Goal: Complete application form: Complete application form

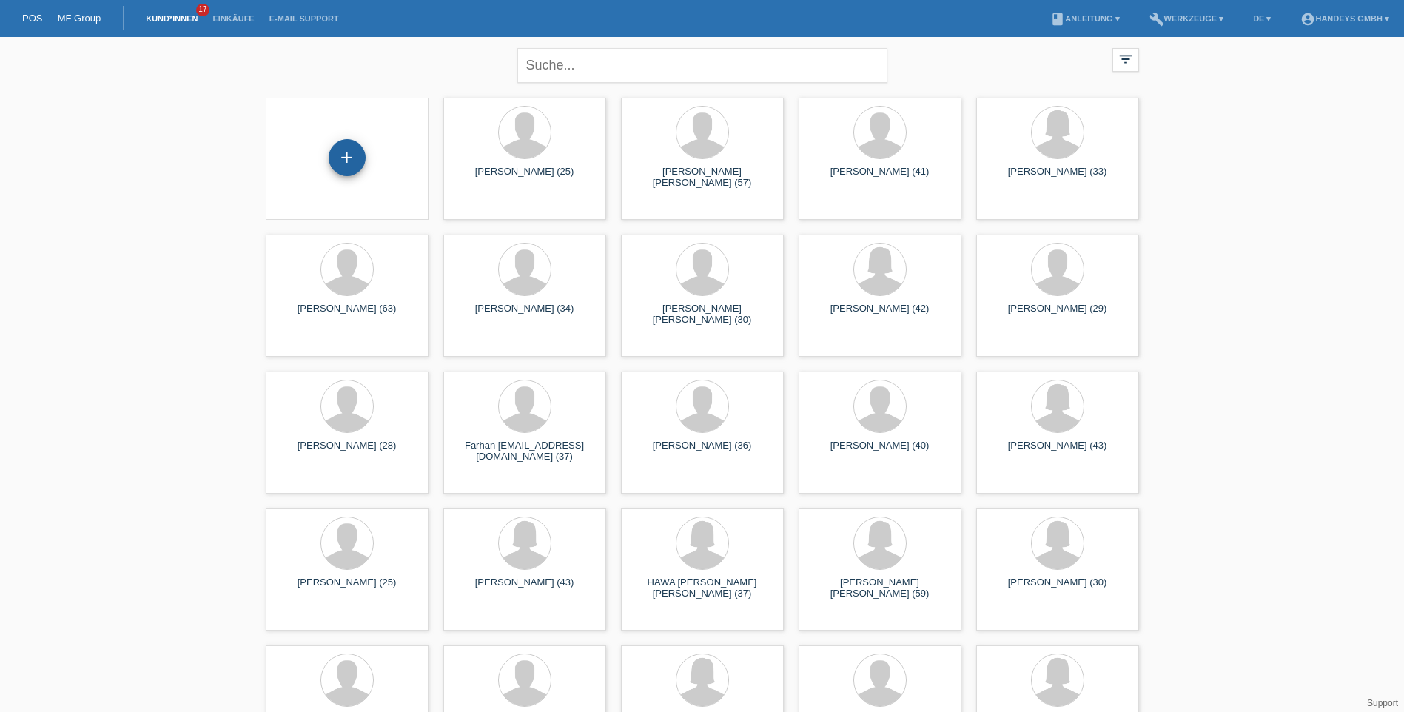
click at [348, 158] on div "+" at bounding box center [347, 157] width 36 height 25
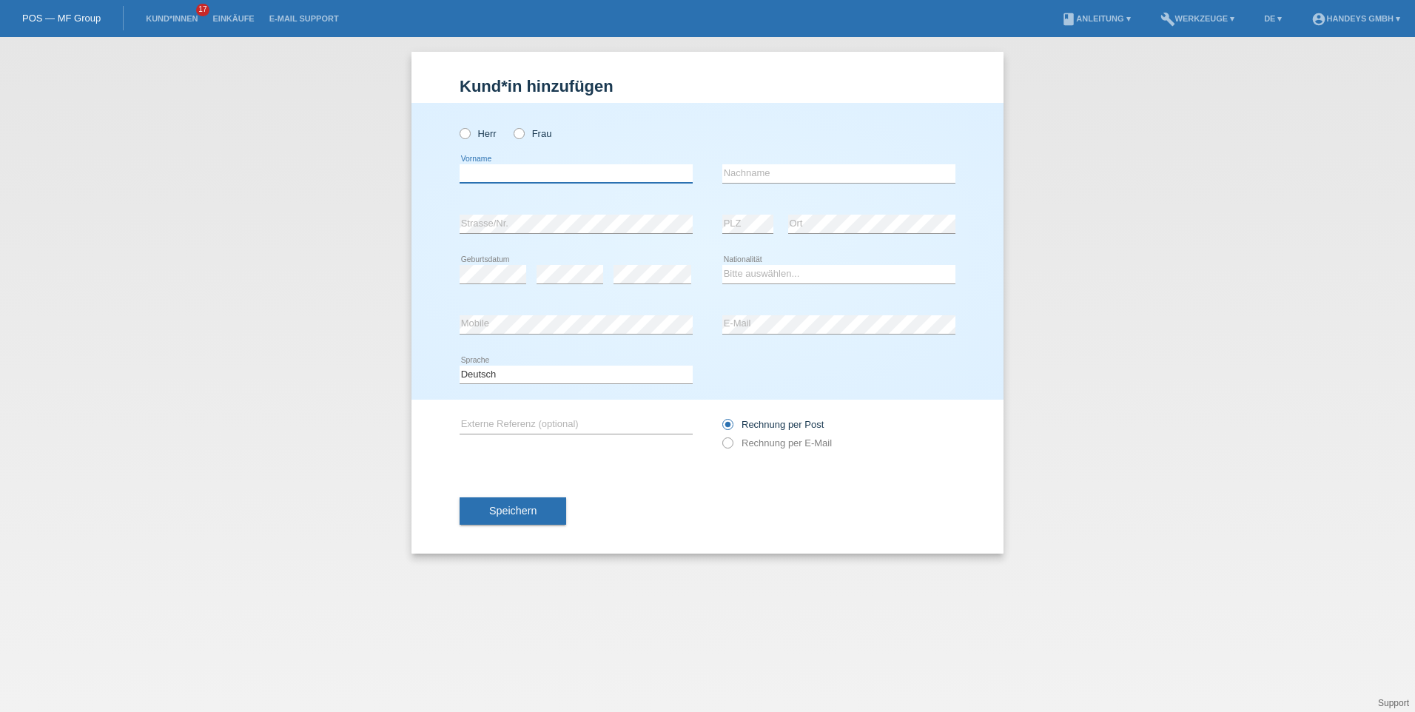
click at [545, 172] on input "text" at bounding box center [575, 173] width 233 height 18
type input "keroshan"
click at [790, 171] on input "text" at bounding box center [838, 173] width 233 height 18
type input "[PERSON_NAME]"
click at [774, 276] on select "Bitte auswählen... Schweiz Deutschland Liechtenstein Österreich ------------ Af…" at bounding box center [838, 274] width 233 height 18
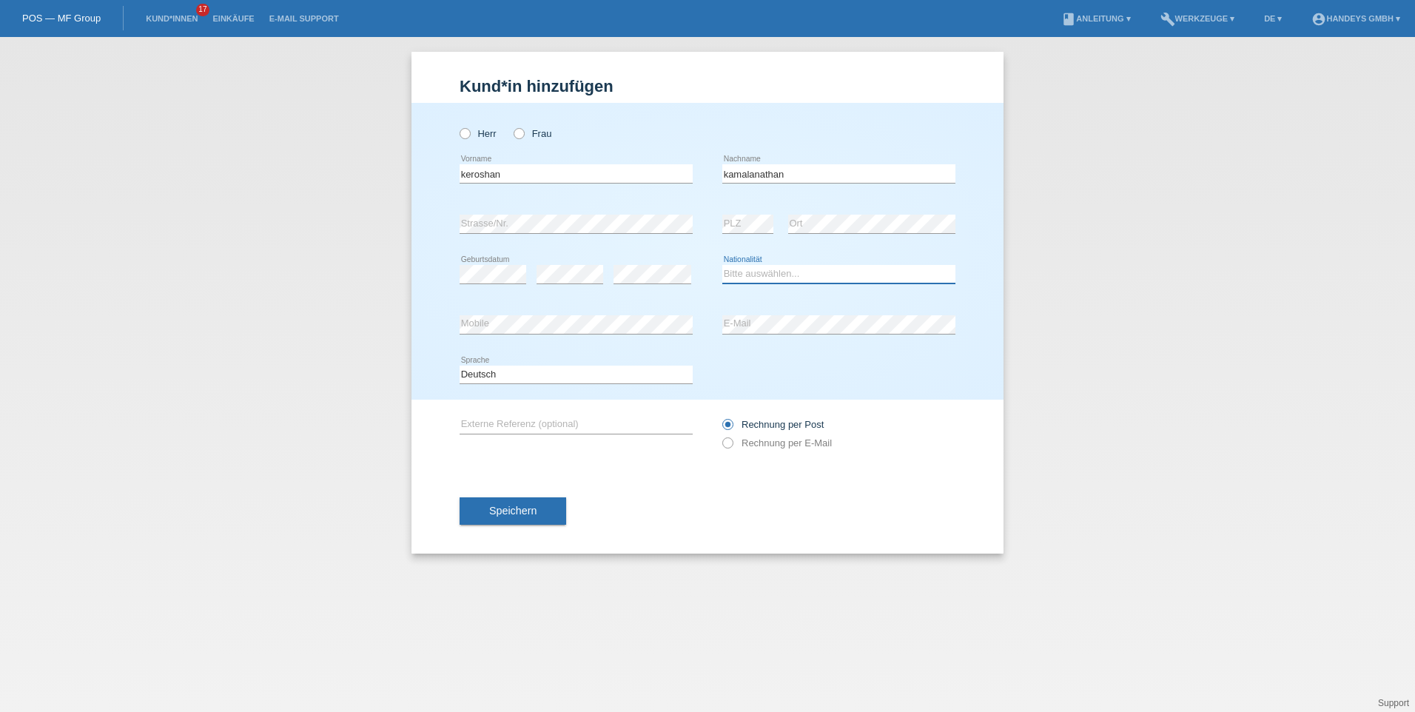
select select "LK"
click at [722, 265] on select "Bitte auswählen... Schweiz Deutschland Liechtenstein Österreich ------------ Af…" at bounding box center [838, 274] width 233 height 18
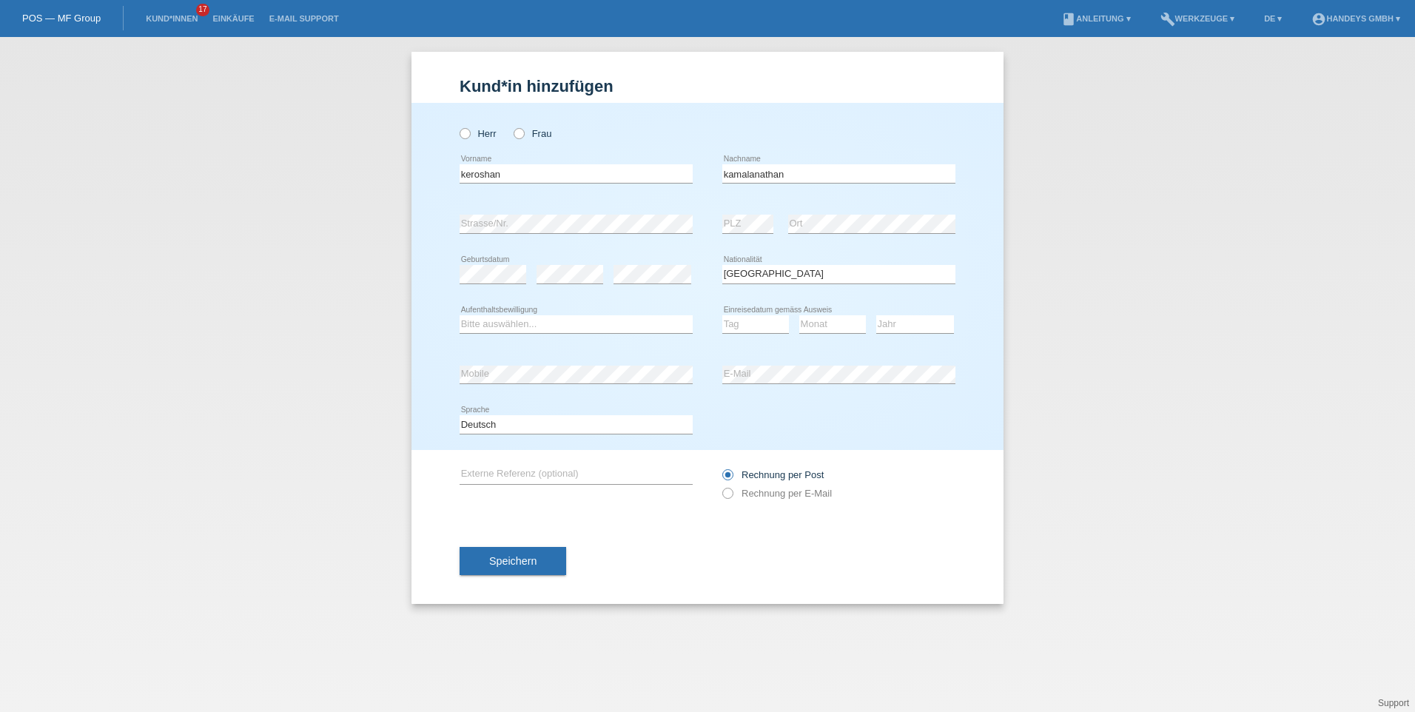
click at [617, 253] on div "error" at bounding box center [652, 274] width 78 height 50
click at [542, 323] on select "Bitte auswählen... C B B - Flüchtlingsstatus Andere" at bounding box center [575, 324] width 233 height 18
select select "B"
click at [459, 315] on select "Bitte auswählen... C B B - Flüchtlingsstatus Andere" at bounding box center [575, 324] width 233 height 18
drag, startPoint x: 707, startPoint y: 238, endPoint x: 699, endPoint y: 235, distance: 8.7
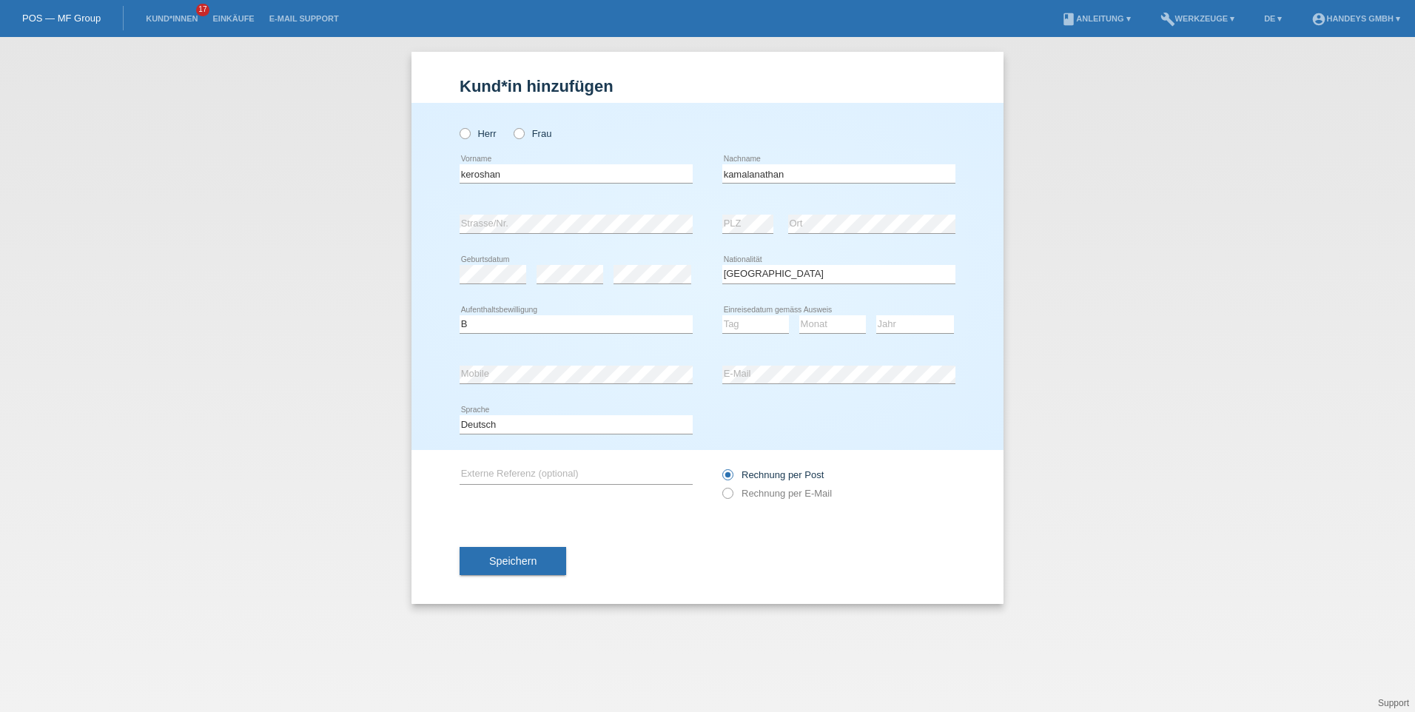
click at [699, 235] on div "error Strasse/Nr. error PLZ error Ort" at bounding box center [707, 224] width 496 height 50
drag, startPoint x: 464, startPoint y: 135, endPoint x: 549, endPoint y: 175, distance: 94.0
click at [457, 126] on icon at bounding box center [457, 126] width 0 height 0
click at [468, 137] on input "Herr" at bounding box center [464, 133] width 10 height 10
radio input "true"
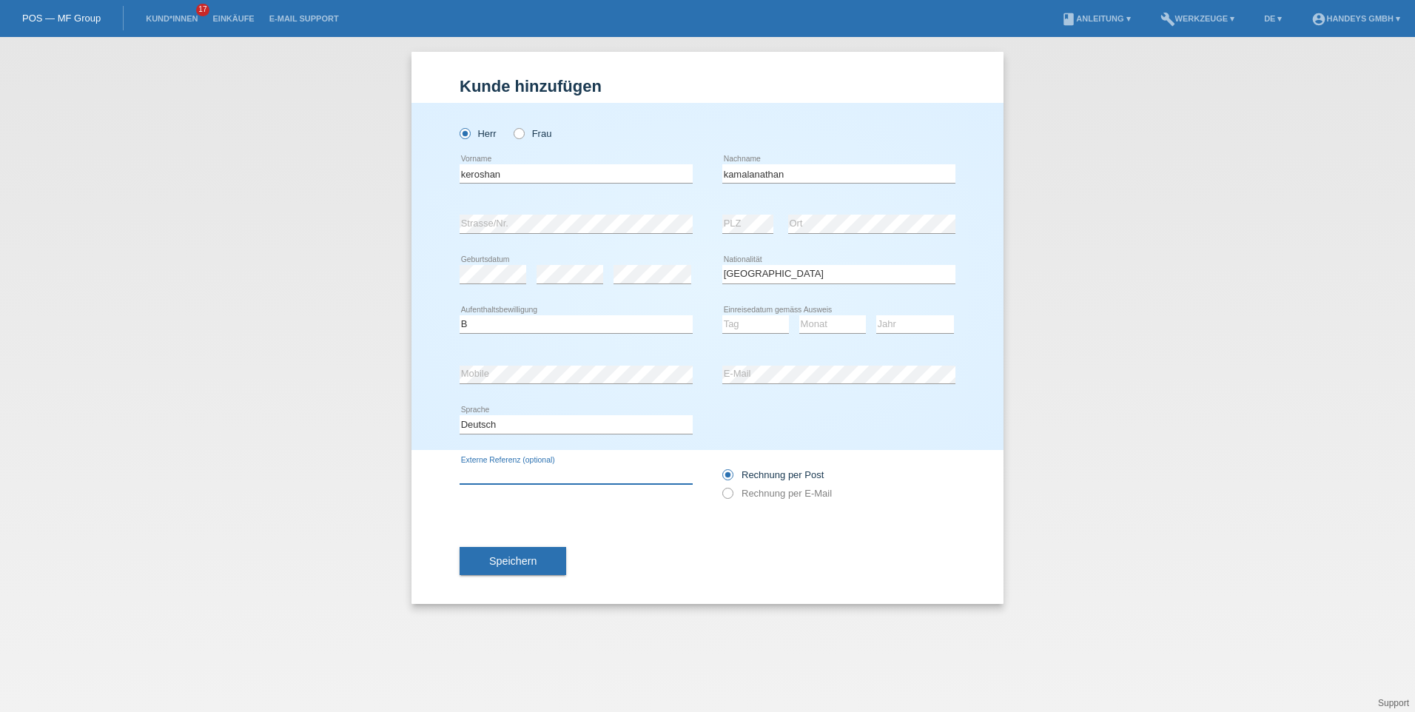
click at [557, 473] on input "text" at bounding box center [575, 474] width 233 height 18
type input "kumar"
select select "16"
select select "07"
select select "2003"
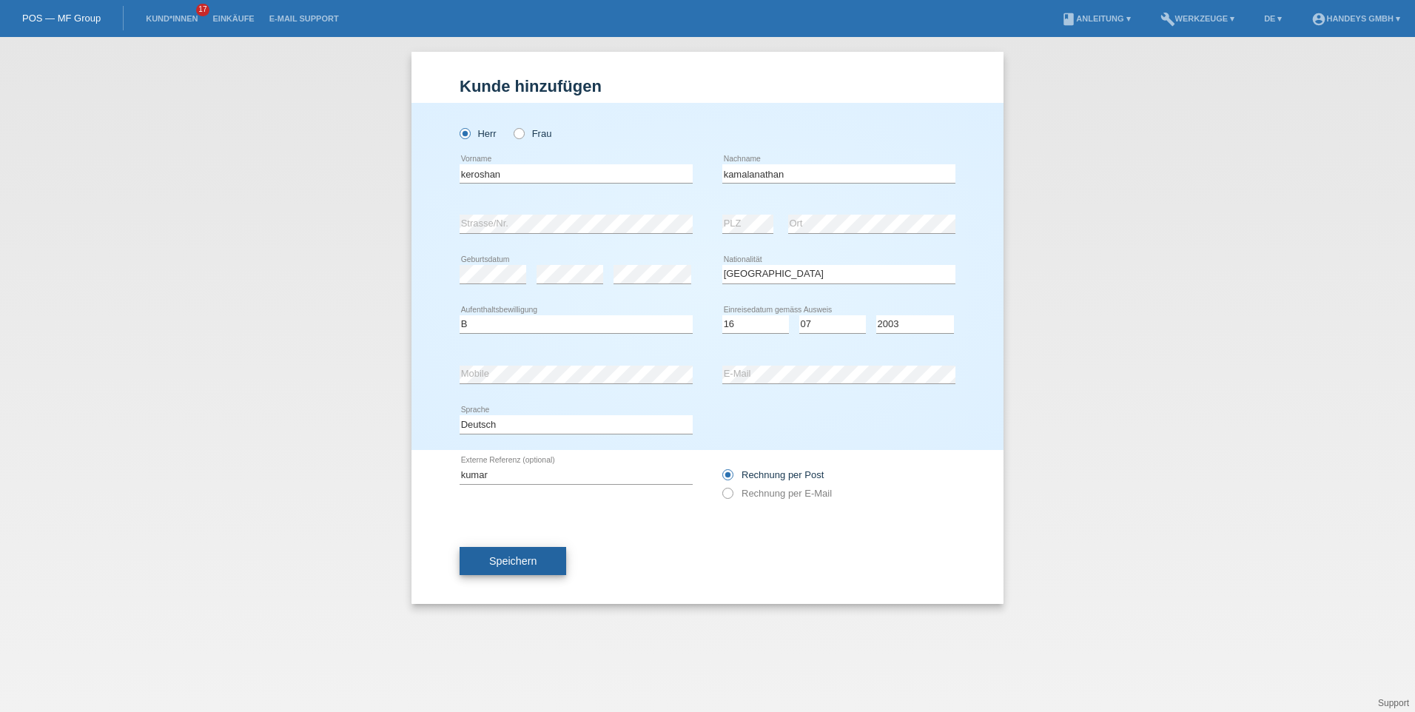
click at [494, 558] on span "Speichern" at bounding box center [512, 561] width 47 height 12
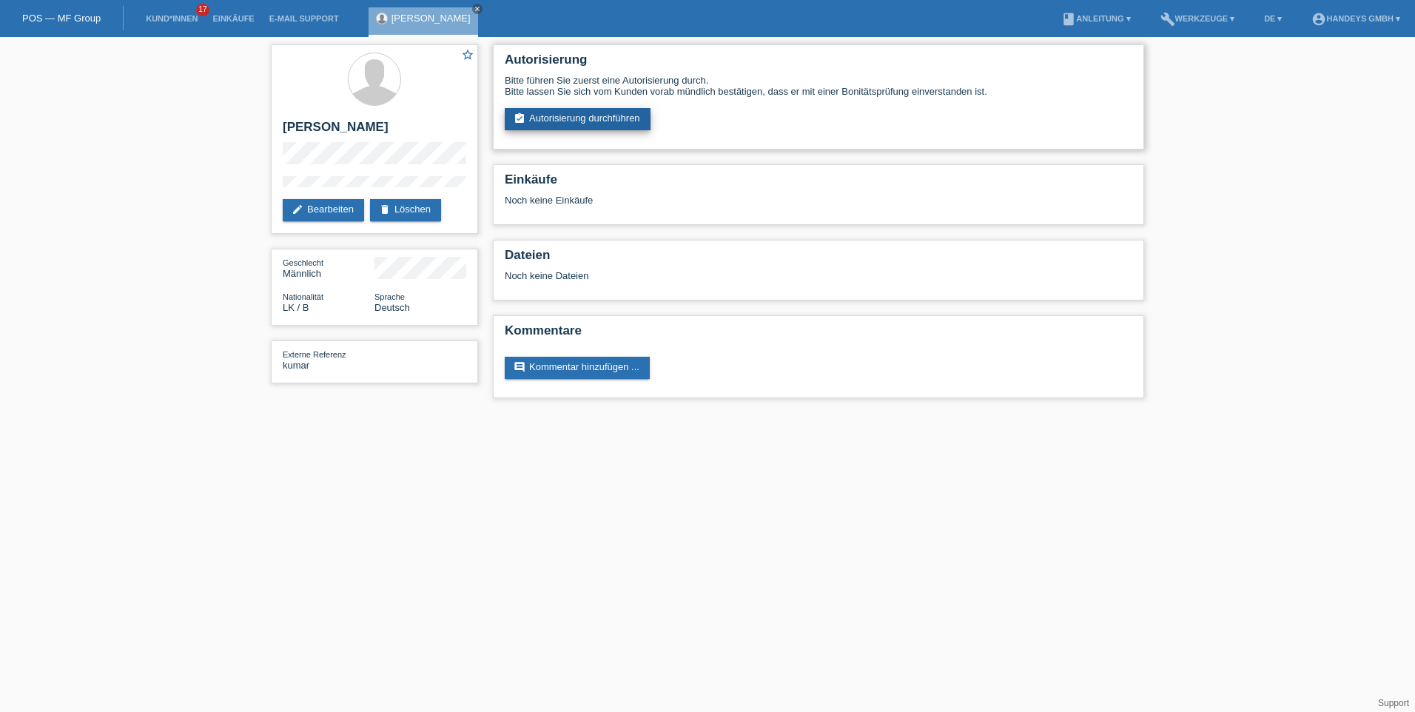
click at [579, 115] on link "assignment_turned_in Autorisierung durchführen" at bounding box center [578, 119] width 146 height 22
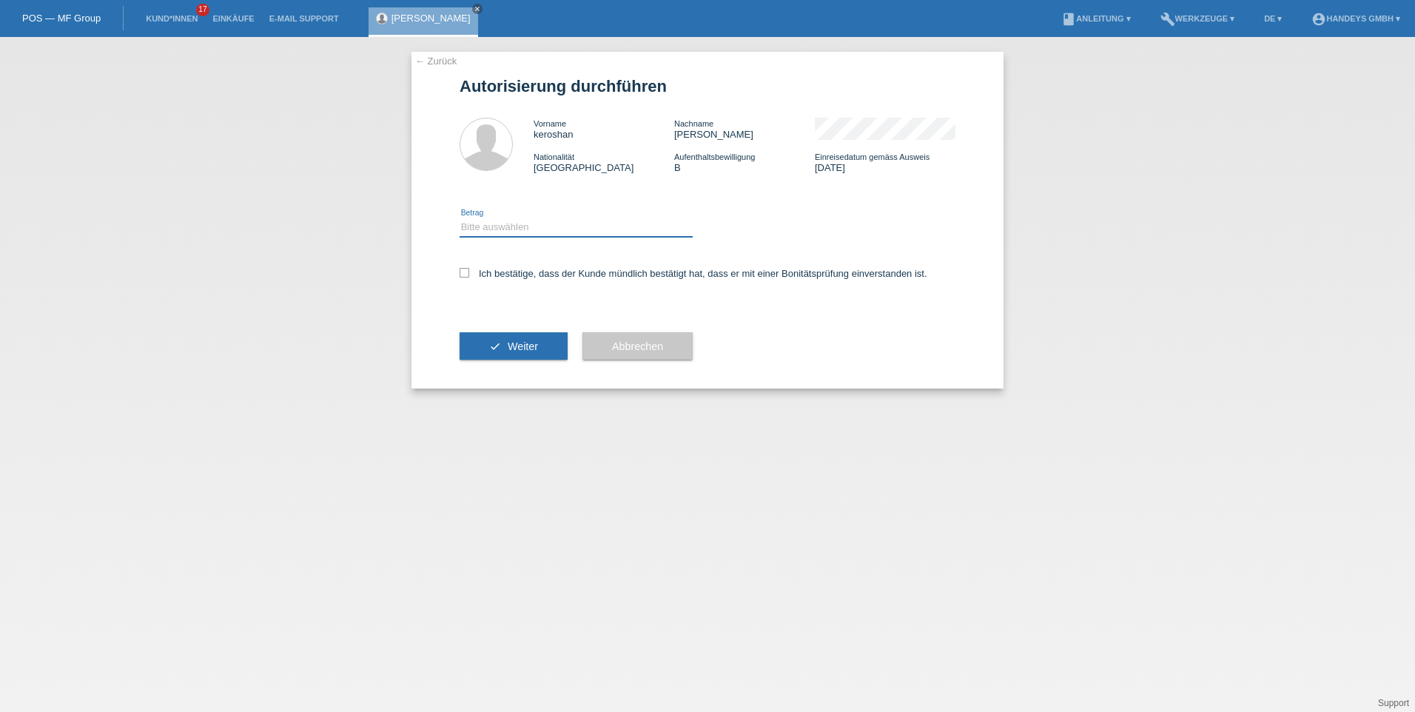
click at [528, 226] on select "Bitte auswählen CHF 1.00 - CHF 499.00 CHF 500.00 - CHF 1'999.00 CHF 2'000.00 - …" at bounding box center [575, 227] width 233 height 18
select select "3"
click at [459, 218] on select "Bitte auswählen CHF 1.00 - CHF 499.00 CHF 500.00 - CHF 1'999.00 CHF 2'000.00 - …" at bounding box center [575, 227] width 233 height 18
click at [471, 277] on label "Ich bestätige, dass der Kunde mündlich bestätigt hat, dass er mit einer Bonität…" at bounding box center [693, 273] width 468 height 11
click at [466, 273] on icon at bounding box center [464, 273] width 10 height 10
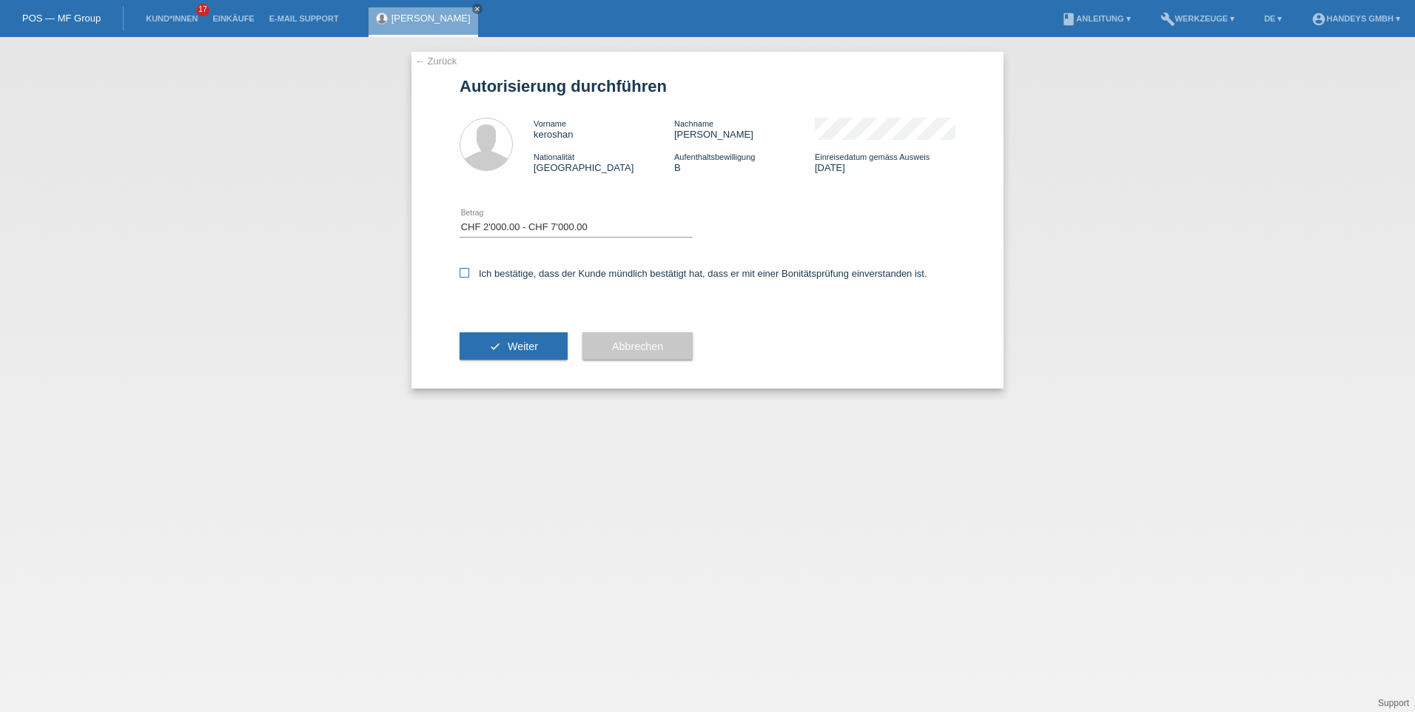
click at [466, 273] on input "Ich bestätige, dass der Kunde mündlich bestätigt hat, dass er mit einer Bonität…" at bounding box center [464, 273] width 10 height 10
checkbox input "true"
click at [516, 338] on button "check Weiter" at bounding box center [513, 346] width 108 height 28
